Goal: Information Seeking & Learning: Learn about a topic

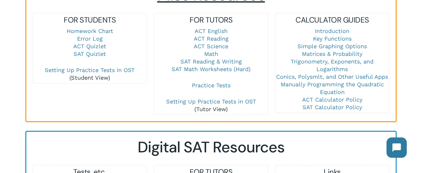
scroll to position [474, 0]
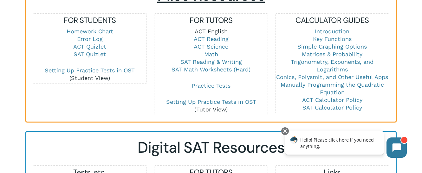
click at [222, 28] on link "ACT English" at bounding box center [211, 31] width 33 height 7
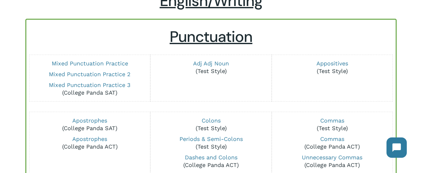
scroll to position [54, 0]
click at [117, 85] on link "Mixed Punctuation Practice 3" at bounding box center [90, 84] width 82 height 7
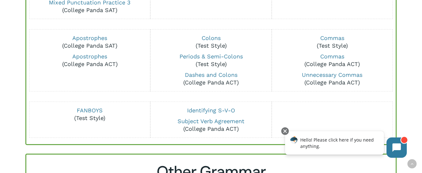
scroll to position [126, 0]
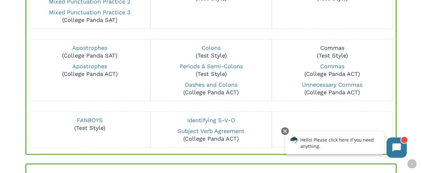
click at [338, 48] on link "Commas" at bounding box center [332, 47] width 24 height 7
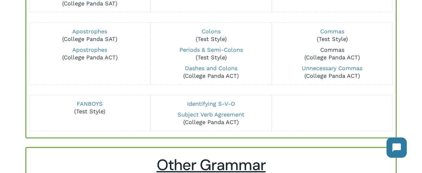
click at [335, 50] on link "Commas" at bounding box center [332, 49] width 24 height 7
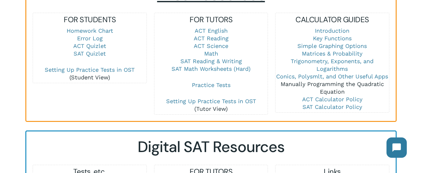
scroll to position [483, 0]
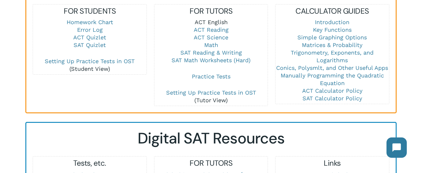
click at [220, 19] on link "ACT English" at bounding box center [211, 22] width 33 height 7
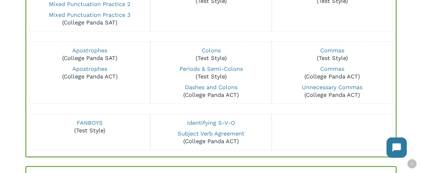
scroll to position [124, 0]
click at [340, 86] on link "Unnecessary Commas" at bounding box center [332, 86] width 61 height 7
